Goal: Task Accomplishment & Management: Use online tool/utility

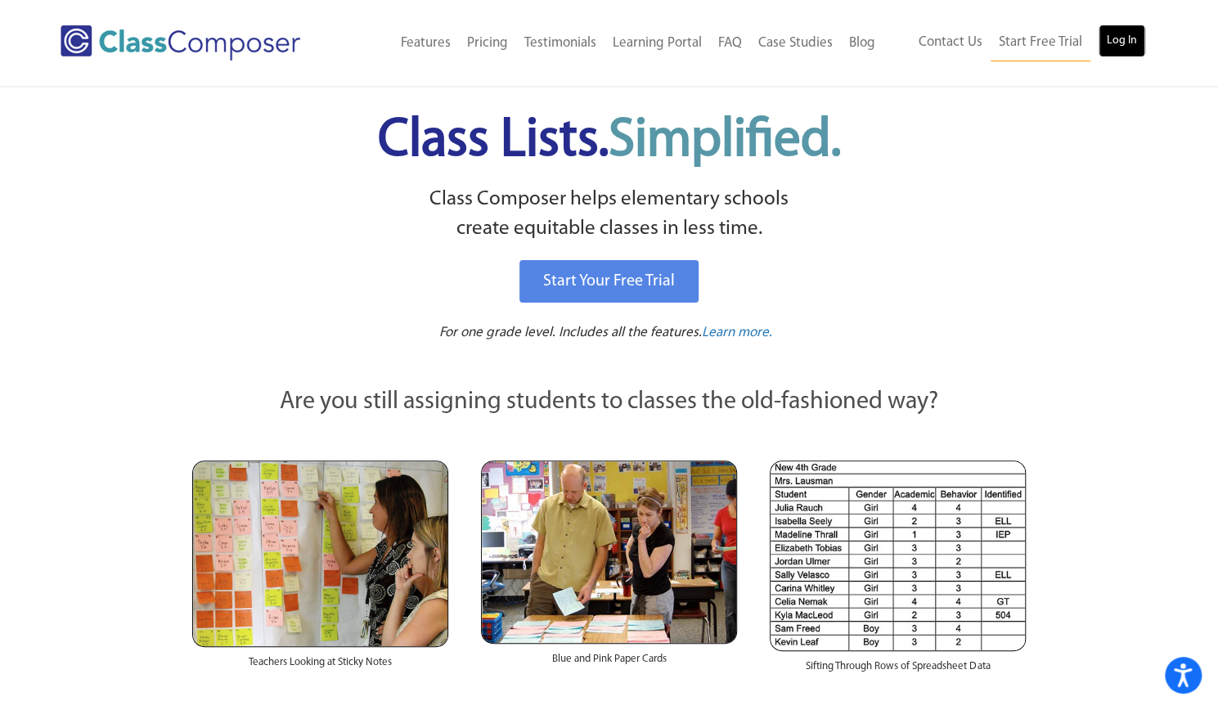
click at [1122, 45] on link "Log In" at bounding box center [1121, 41] width 47 height 33
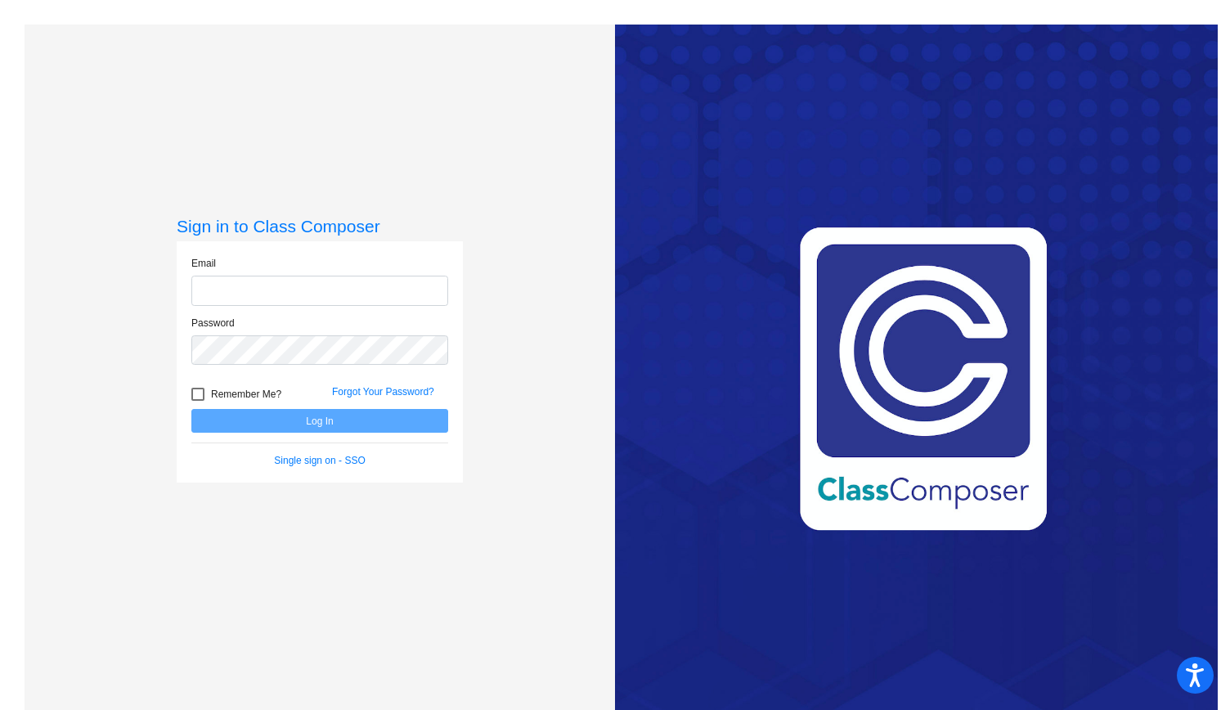
click at [224, 298] on input "email" at bounding box center [319, 291] width 257 height 30
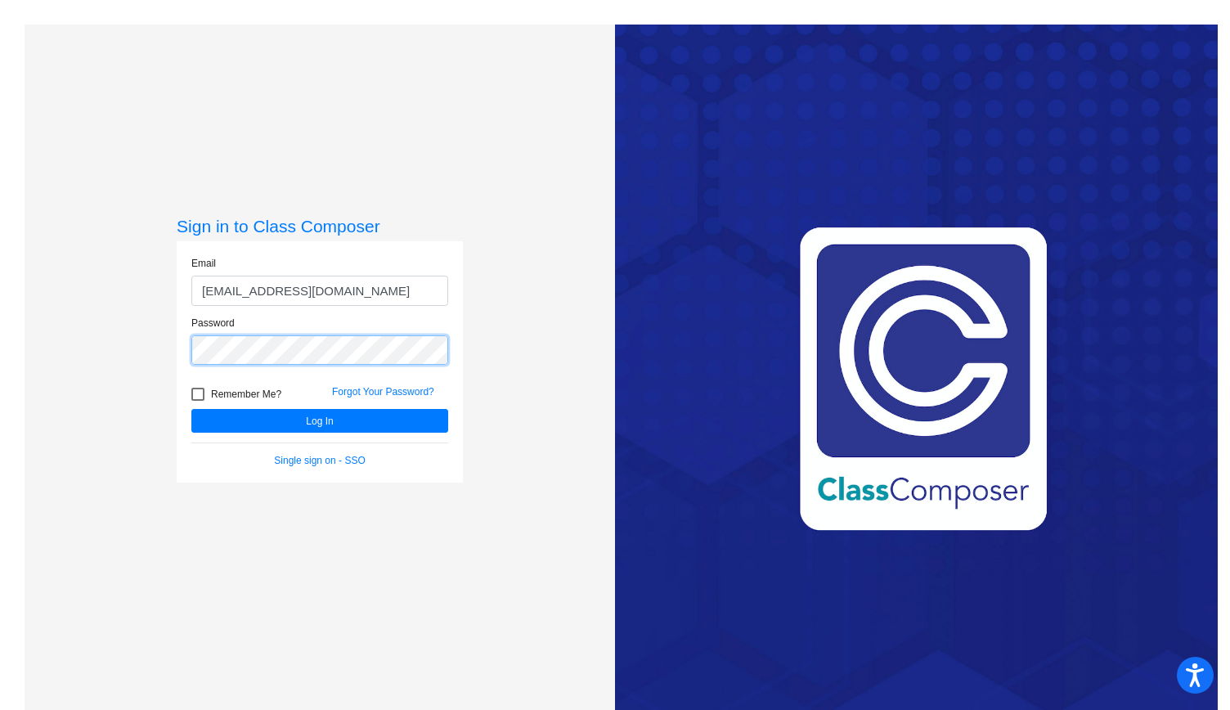
click at [191, 409] on button "Log In" at bounding box center [319, 421] width 257 height 24
click at [206, 294] on input "[EMAIL_ADDRESS][DOMAIN_NAME]" at bounding box center [319, 291] width 257 height 30
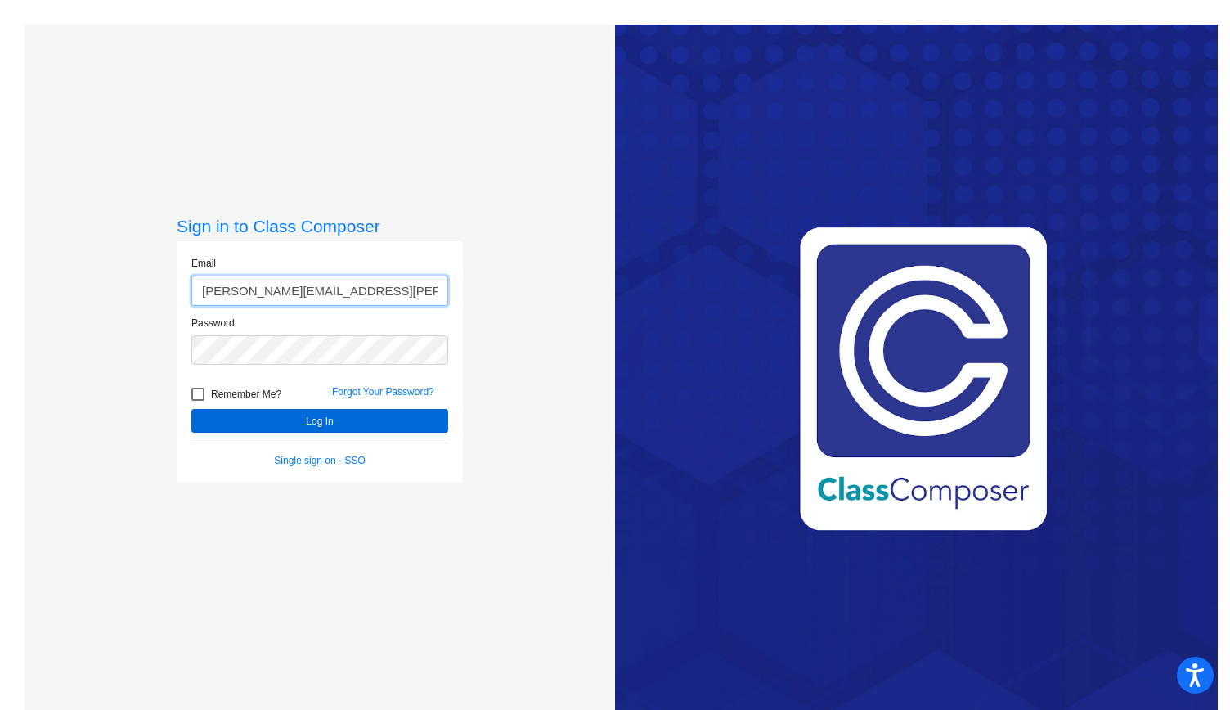
type input "[PERSON_NAME][EMAIL_ADDRESS][PERSON_NAME][DOMAIN_NAME]"
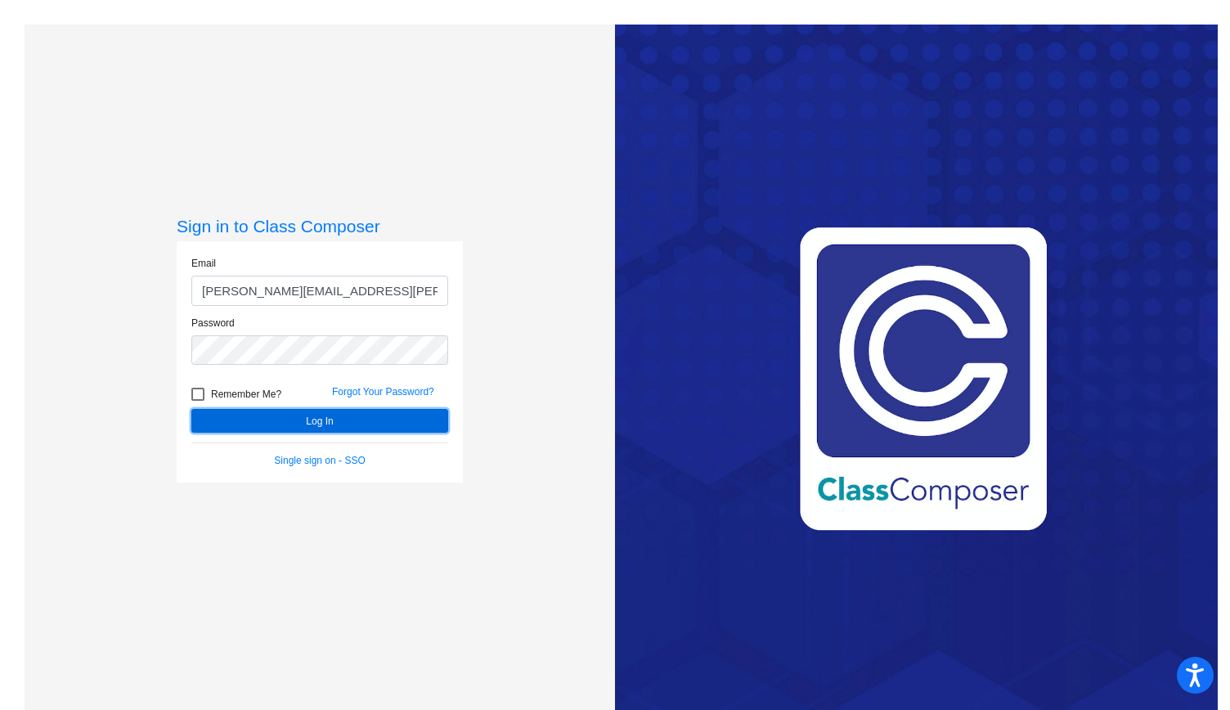
click at [334, 422] on button "Log In" at bounding box center [319, 421] width 257 height 24
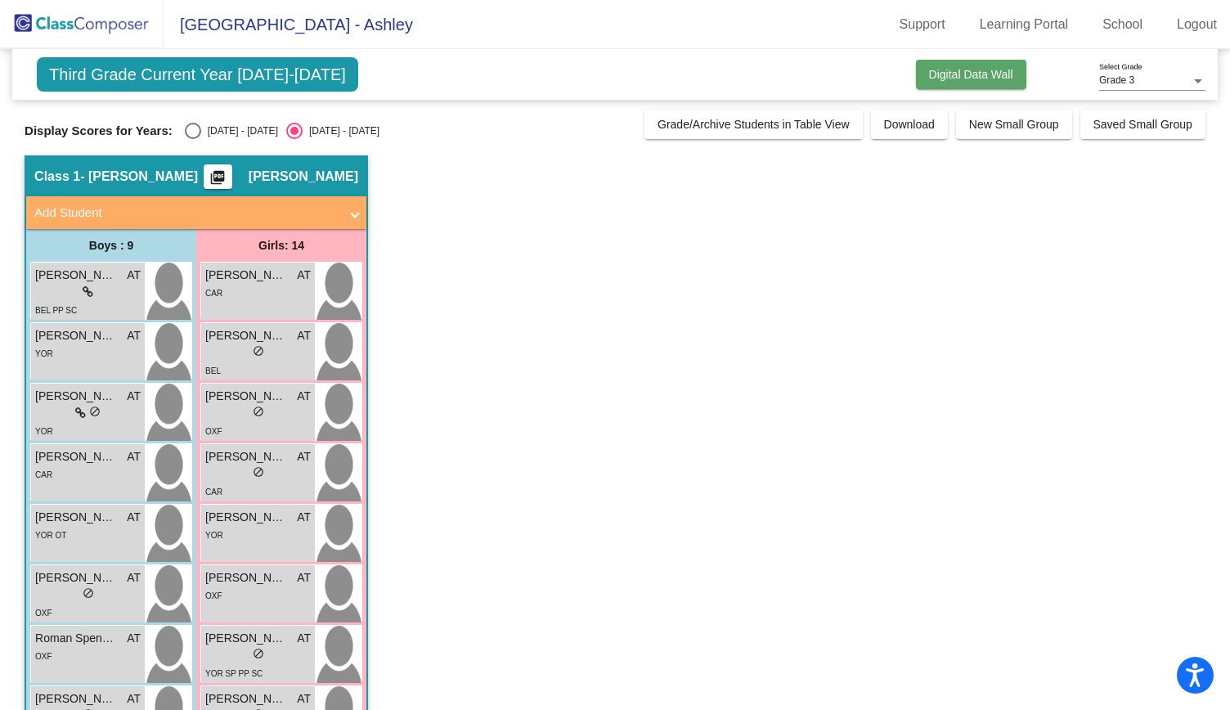
click at [973, 70] on span "Digital Data Wall" at bounding box center [971, 74] width 84 height 13
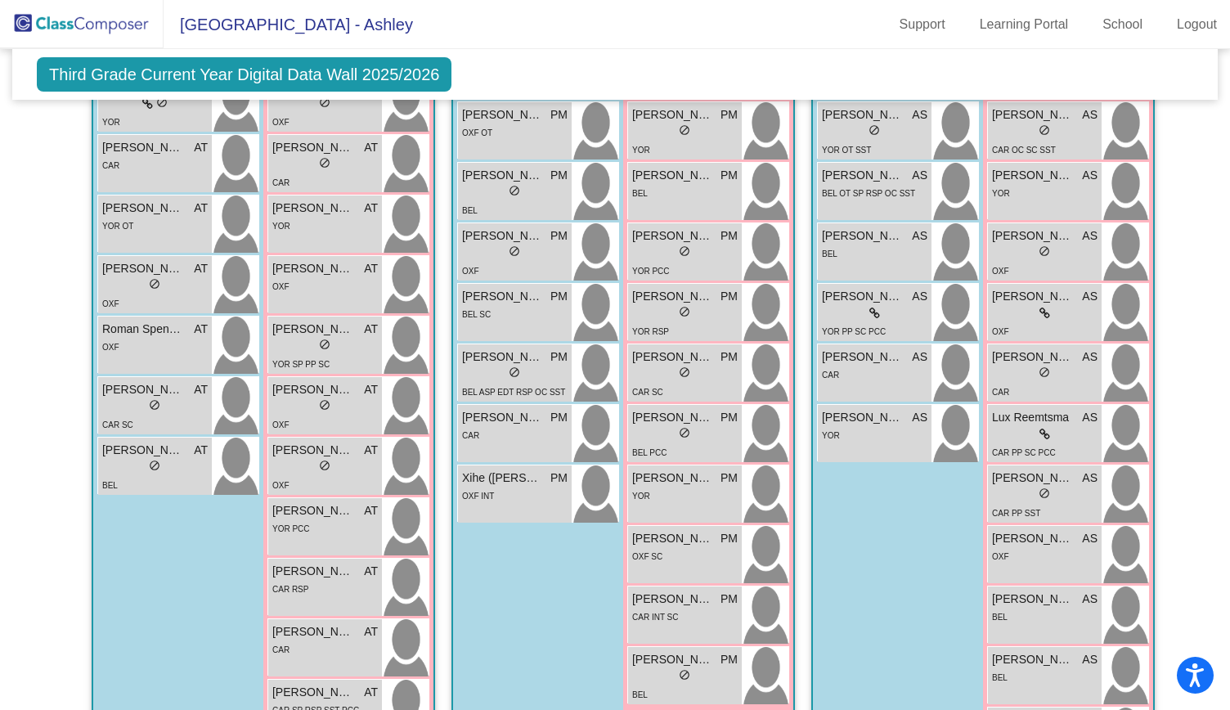
scroll to position [696, 0]
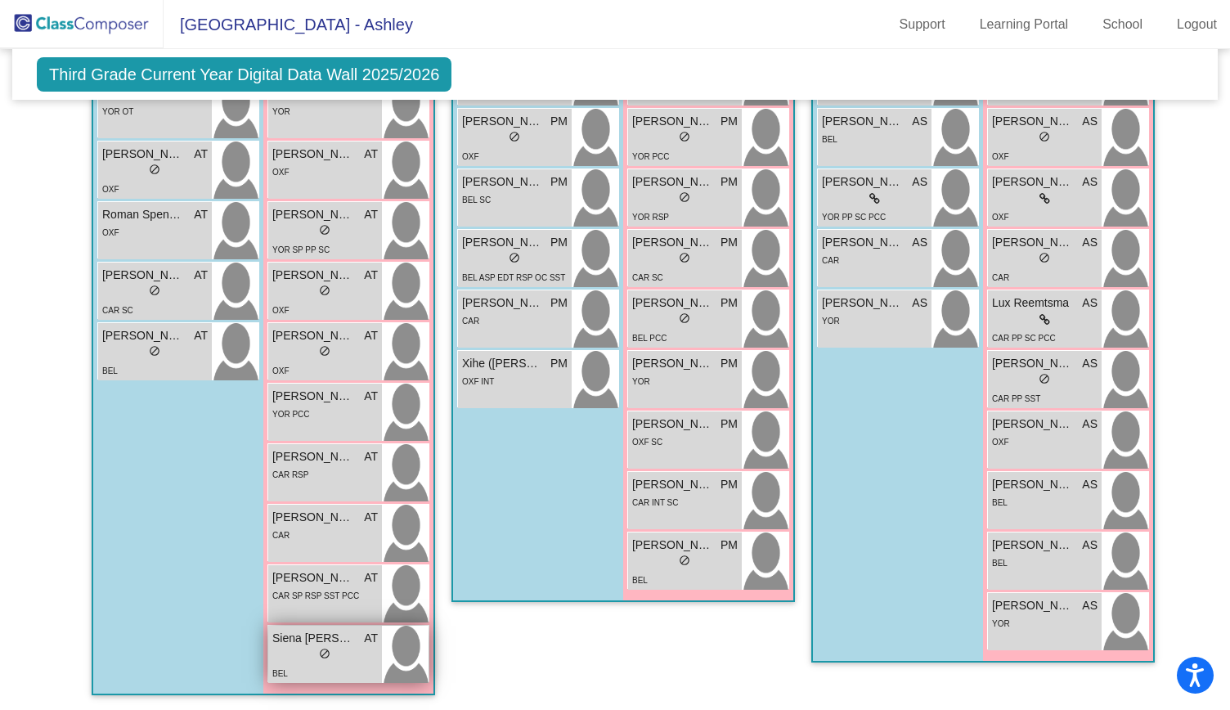
click at [335, 657] on div "lock do_not_disturb_alt" at bounding box center [324, 655] width 105 height 17
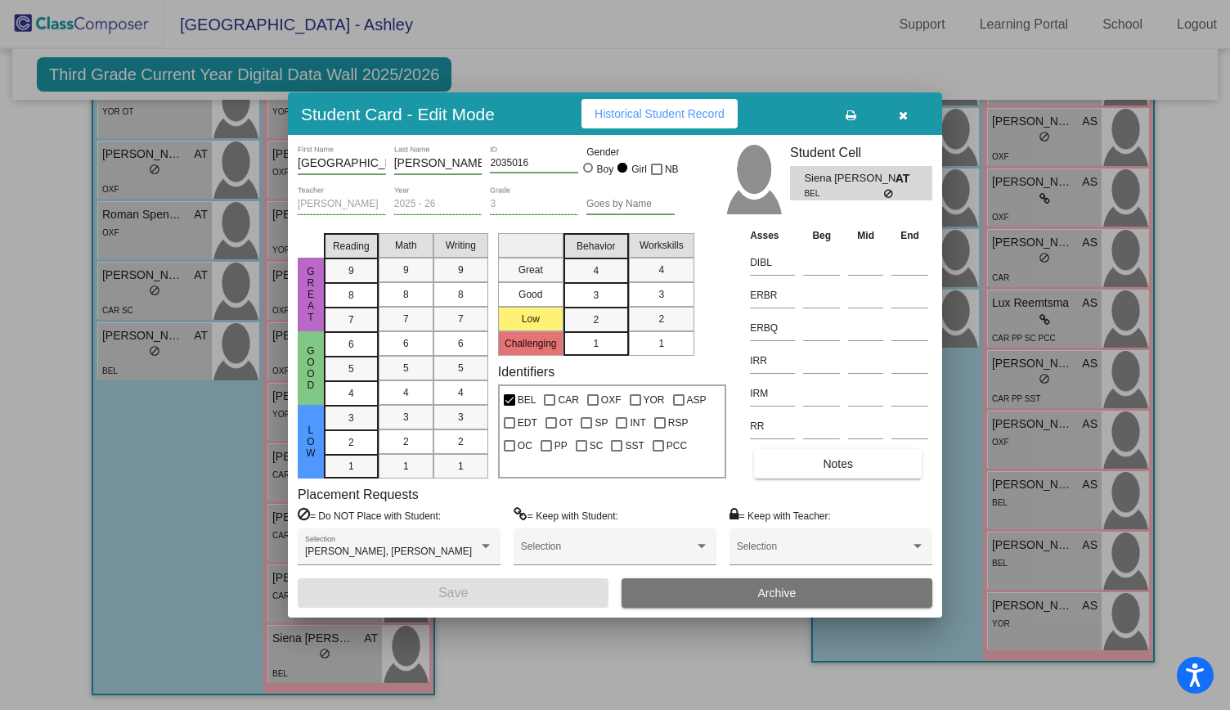
click at [903, 115] on icon "button" at bounding box center [903, 115] width 9 height 11
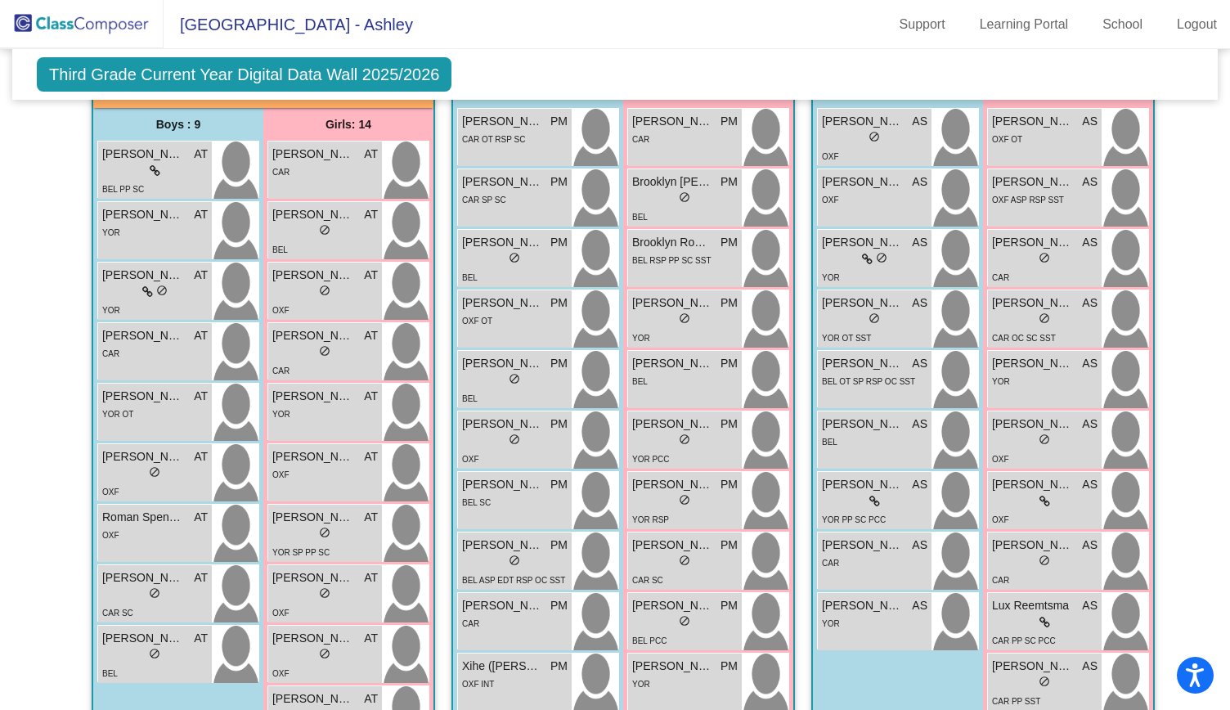
scroll to position [394, 0]
